Goal: Transaction & Acquisition: Book appointment/travel/reservation

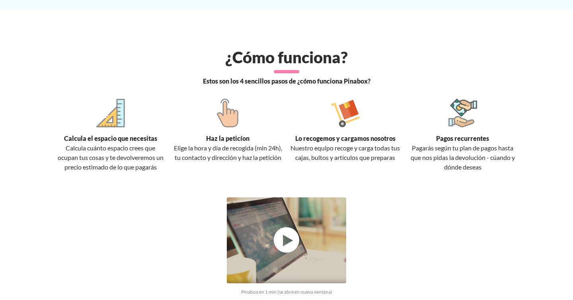
scroll to position [841, 0]
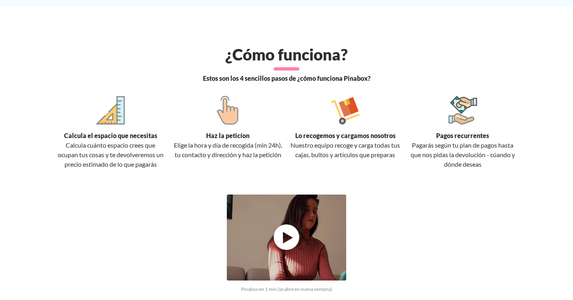
click at [114, 119] on div at bounding box center [110, 110] width 29 height 29
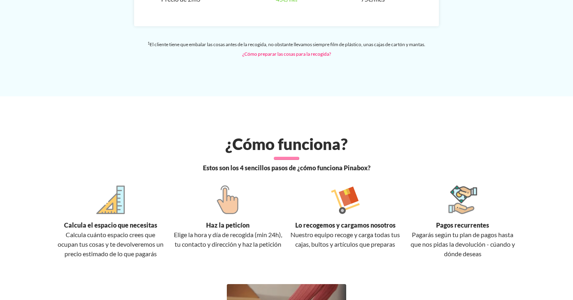
scroll to position [768, 0]
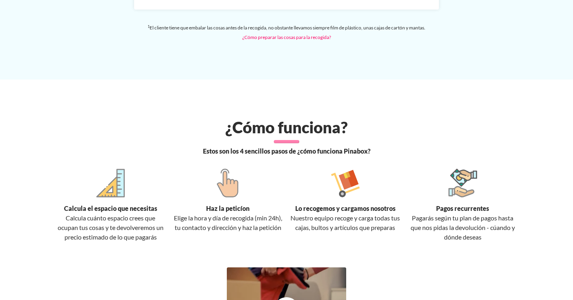
click at [109, 188] on div at bounding box center [110, 183] width 29 height 29
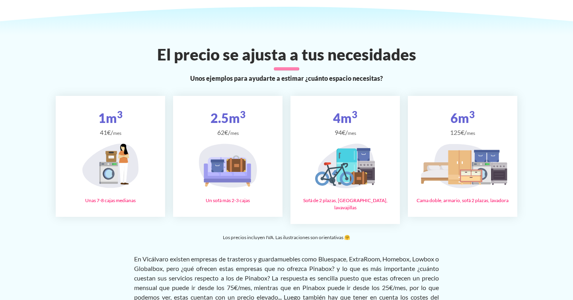
scroll to position [1314, 0]
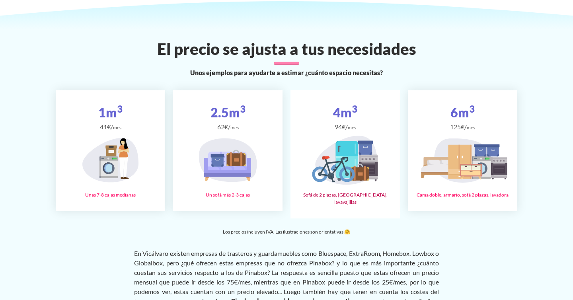
click at [345, 151] on icon at bounding box center [347, 148] width 22 height 15
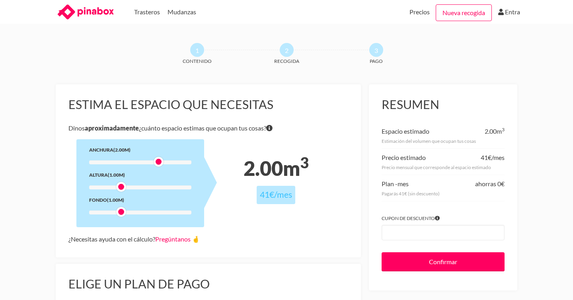
drag, startPoint x: 120, startPoint y: 161, endPoint x: 155, endPoint y: 164, distance: 35.1
click at [155, 164] on div at bounding box center [159, 162] width 10 height 10
drag, startPoint x: 121, startPoint y: 187, endPoint x: 160, endPoint y: 186, distance: 38.2
click at [160, 186] on div at bounding box center [159, 187] width 10 height 10
drag, startPoint x: 121, startPoint y: 212, endPoint x: 160, endPoint y: 210, distance: 39.4
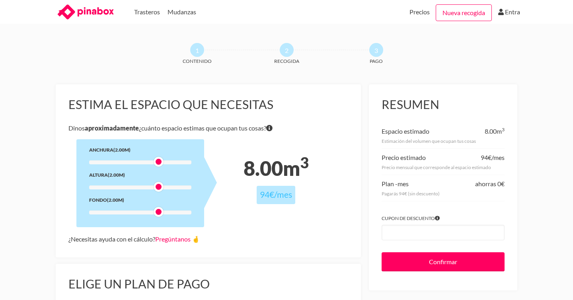
click at [160, 210] on div at bounding box center [159, 212] width 10 height 10
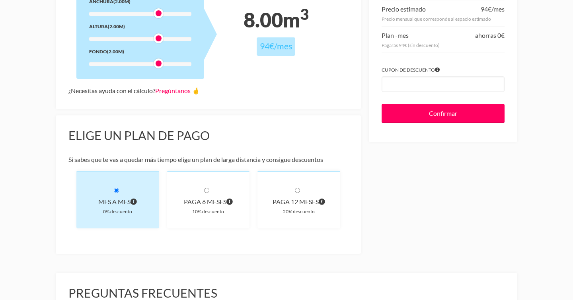
scroll to position [154, 0]
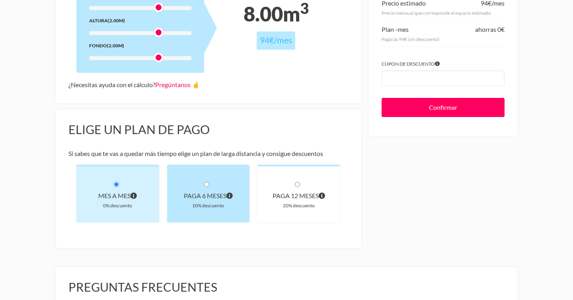
click at [211, 185] on div "paga 6 meses 10% descuento" at bounding box center [208, 194] width 83 height 58
radio input "true"
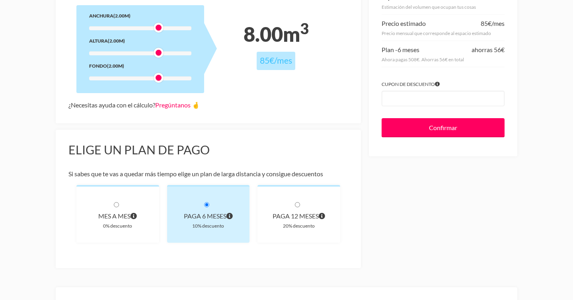
scroll to position [137, 0]
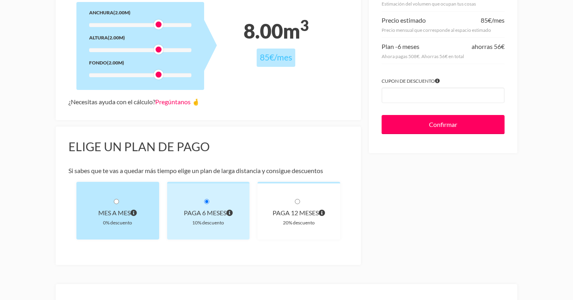
click at [116, 203] on input "radio" at bounding box center [116, 201] width 5 height 5
radio input "true"
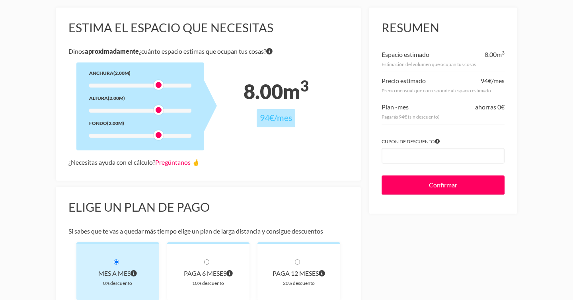
scroll to position [82, 0]
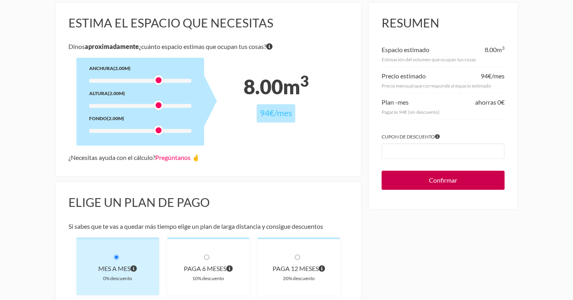
click at [421, 183] on input "Confirmar" at bounding box center [443, 180] width 123 height 19
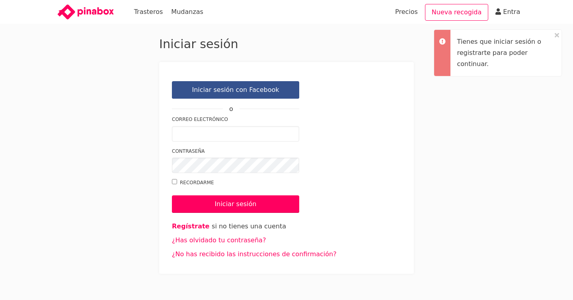
click at [262, 89] on link "Iniciar sesión con Facebook" at bounding box center [235, 90] width 127 height 18
